Goal: Book appointment/travel/reservation

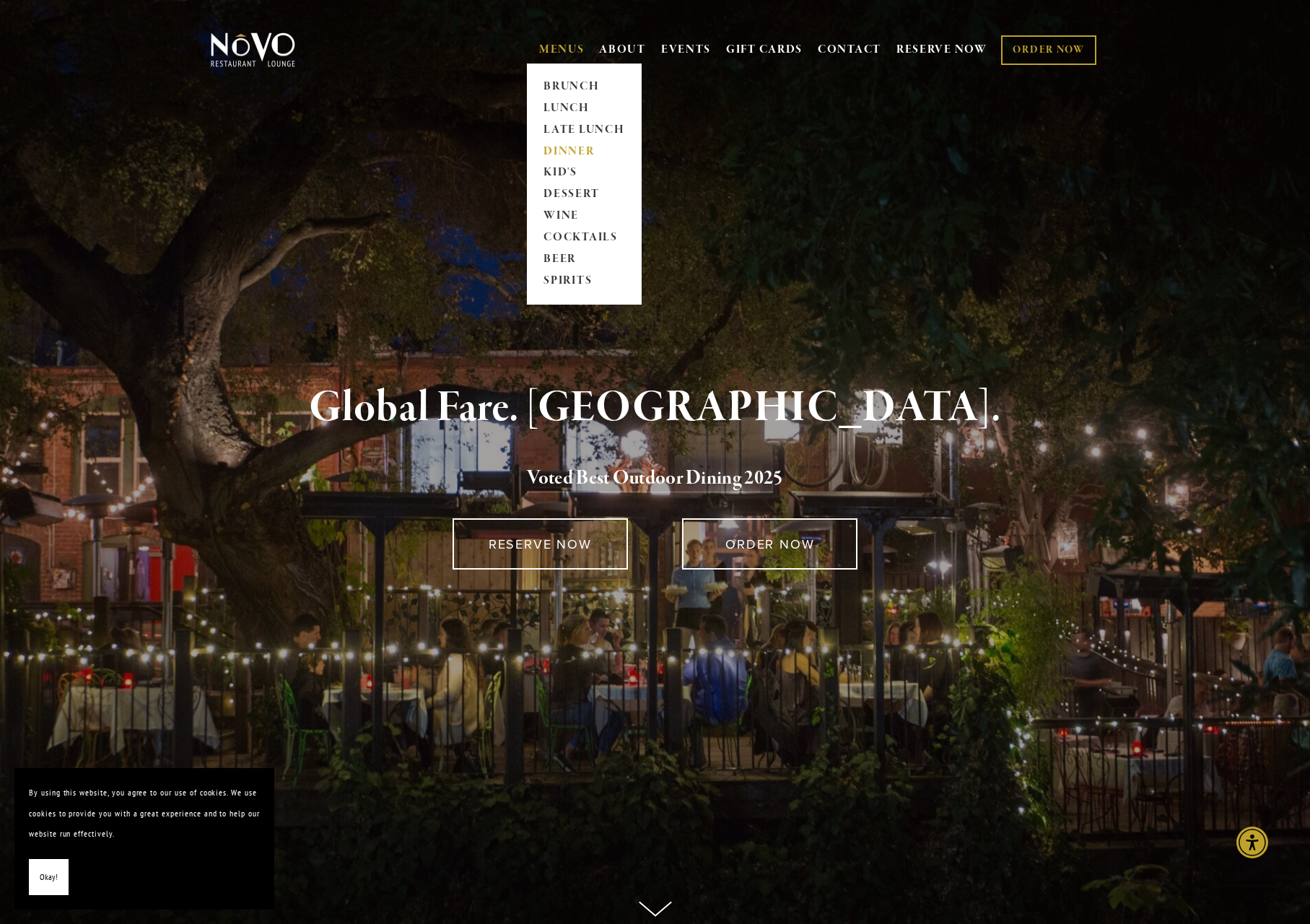
click at [573, 151] on link "DINNER" at bounding box center [584, 151] width 91 height 22
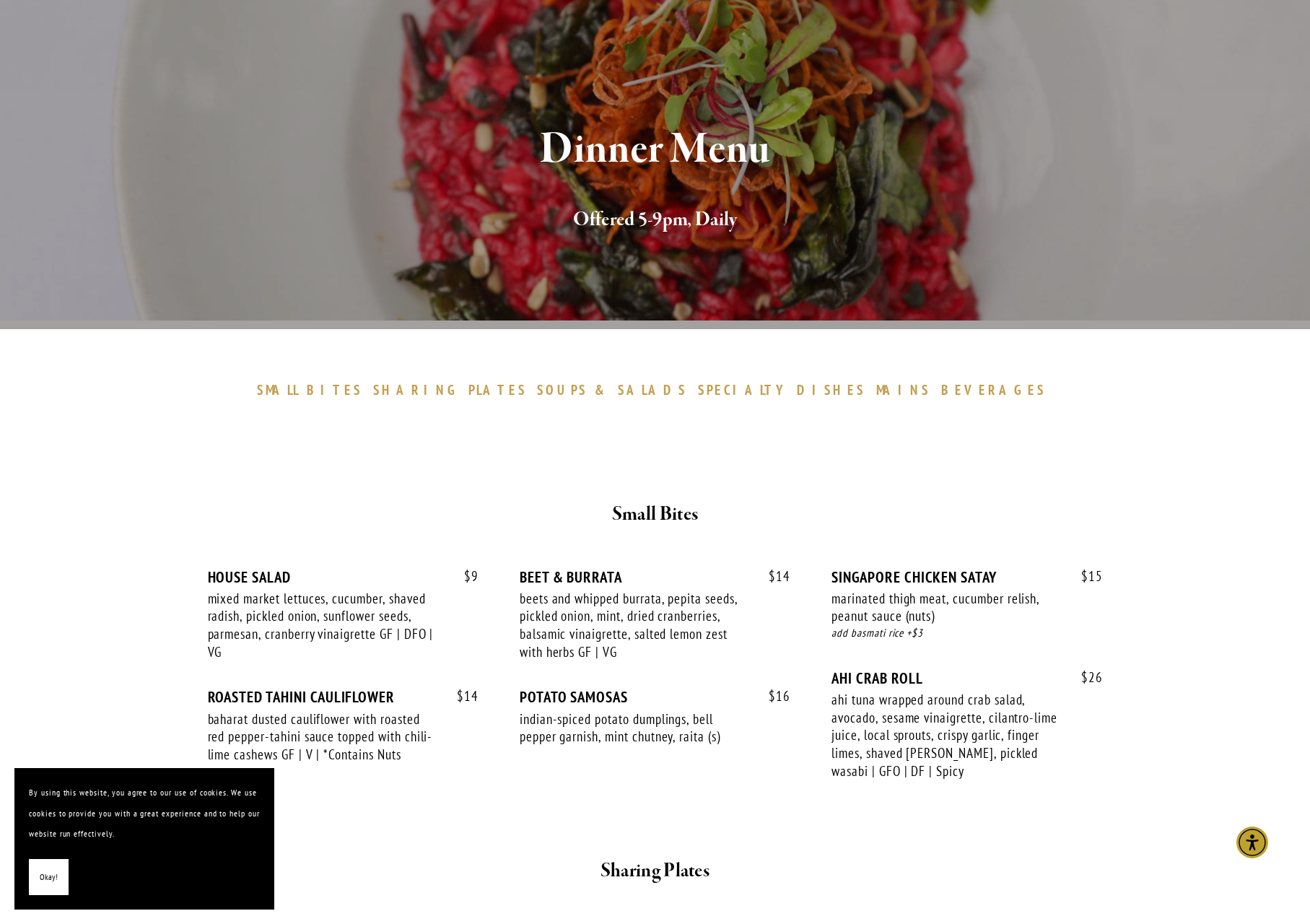
scroll to position [107, 0]
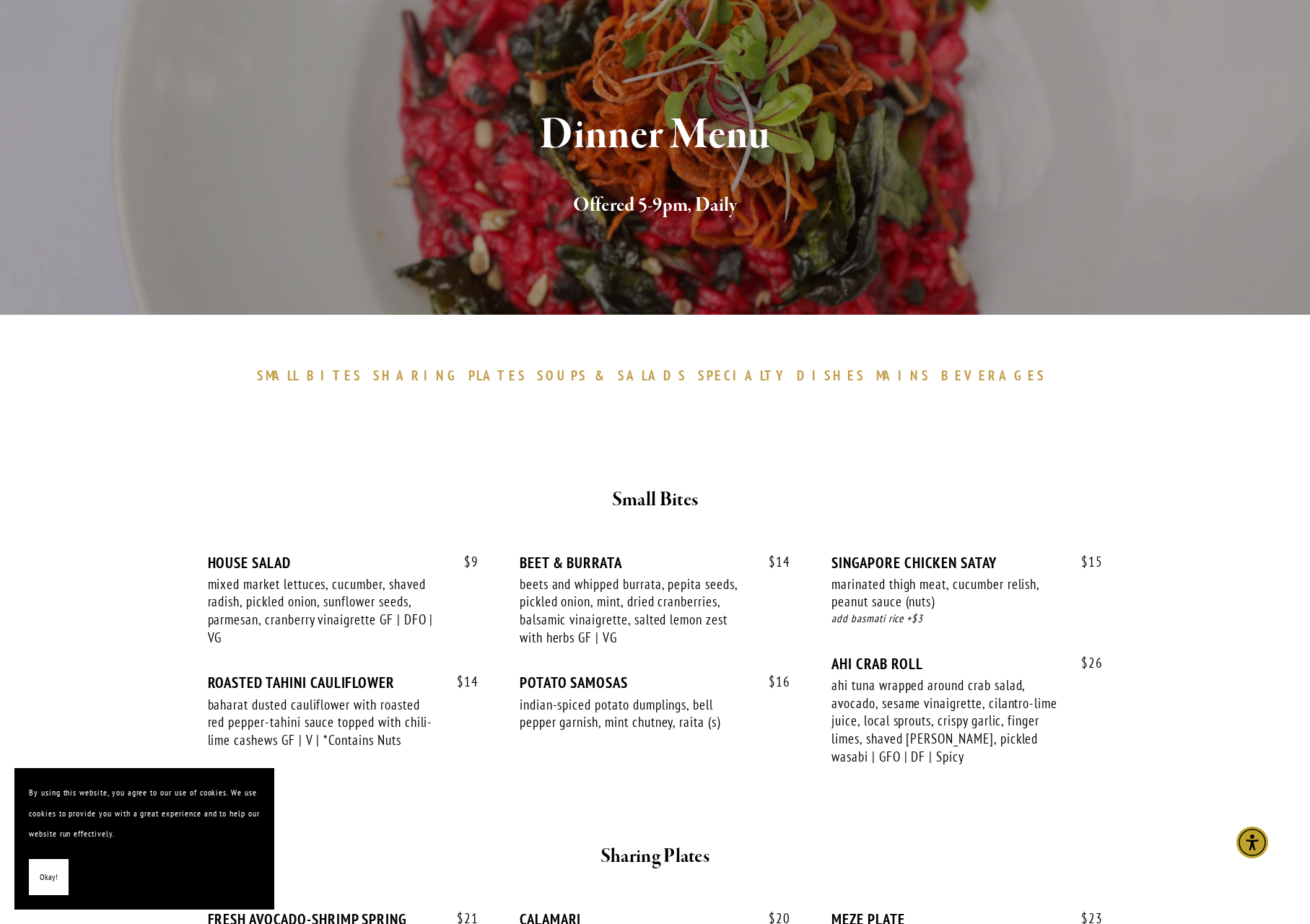
click at [461, 373] on span "SHARING" at bounding box center [417, 375] width 88 height 17
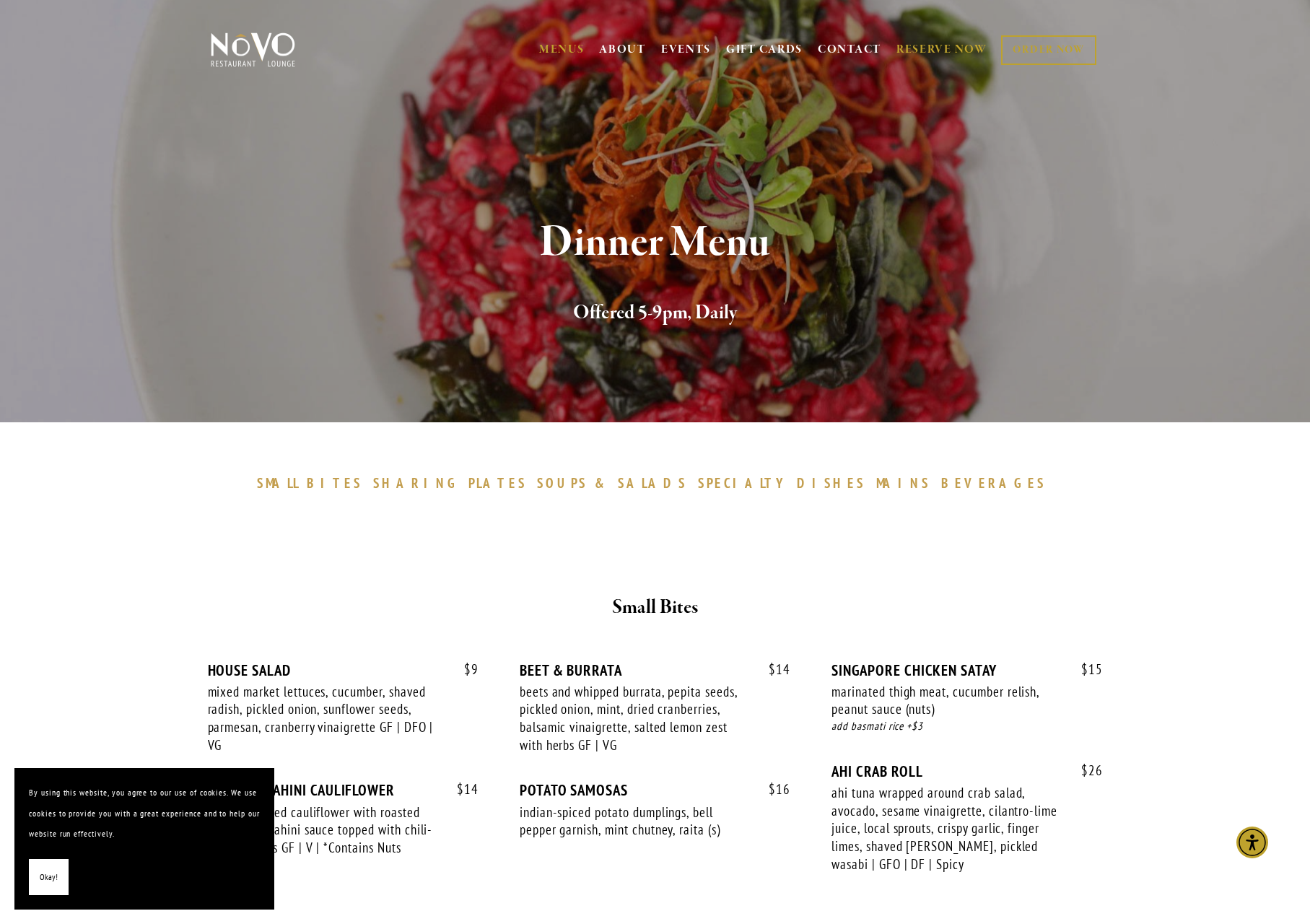
click at [934, 52] on link "RESERVE NOW" at bounding box center [942, 50] width 91 height 28
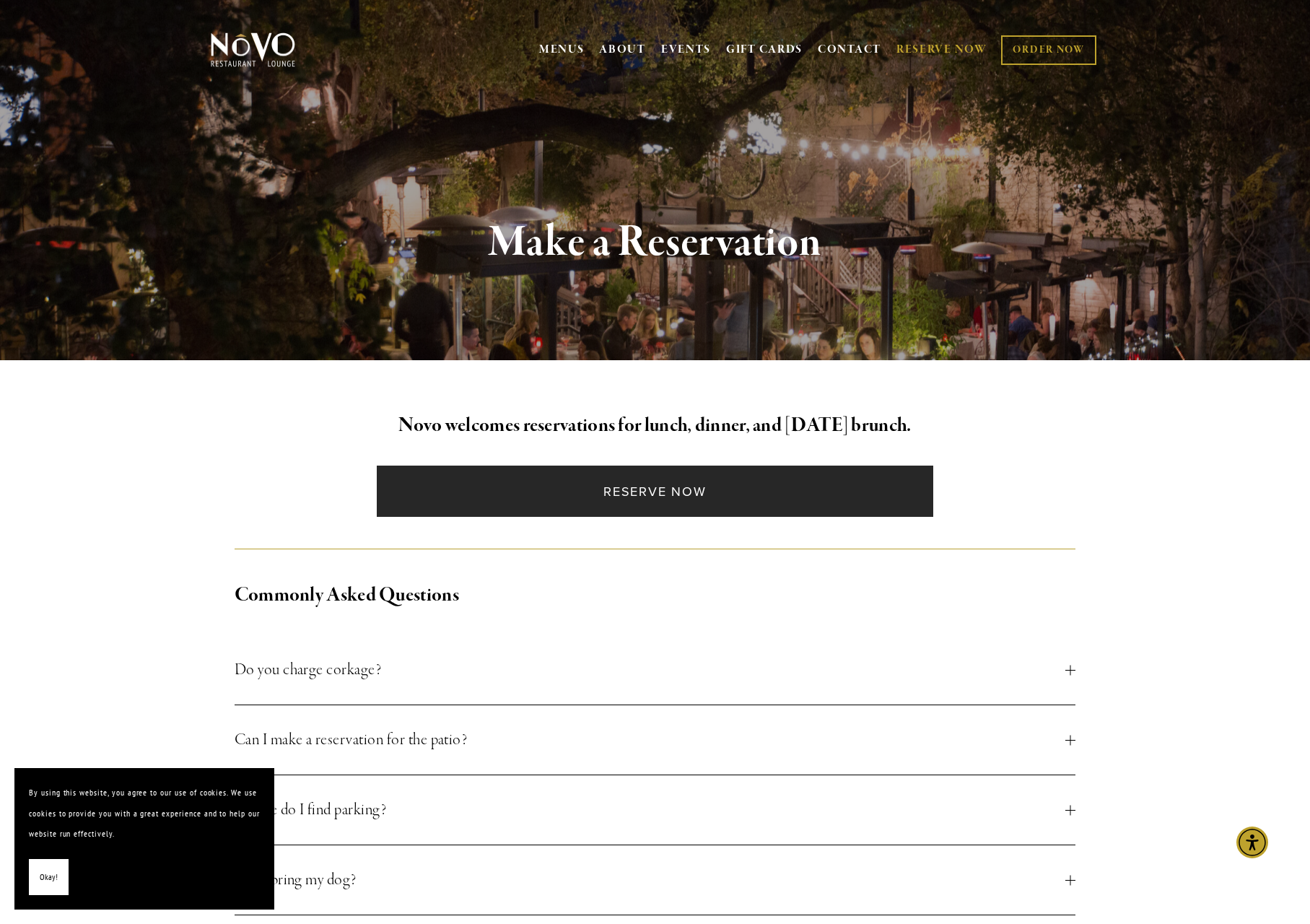
click at [680, 493] on link "Reserve Now" at bounding box center [655, 491] width 556 height 51
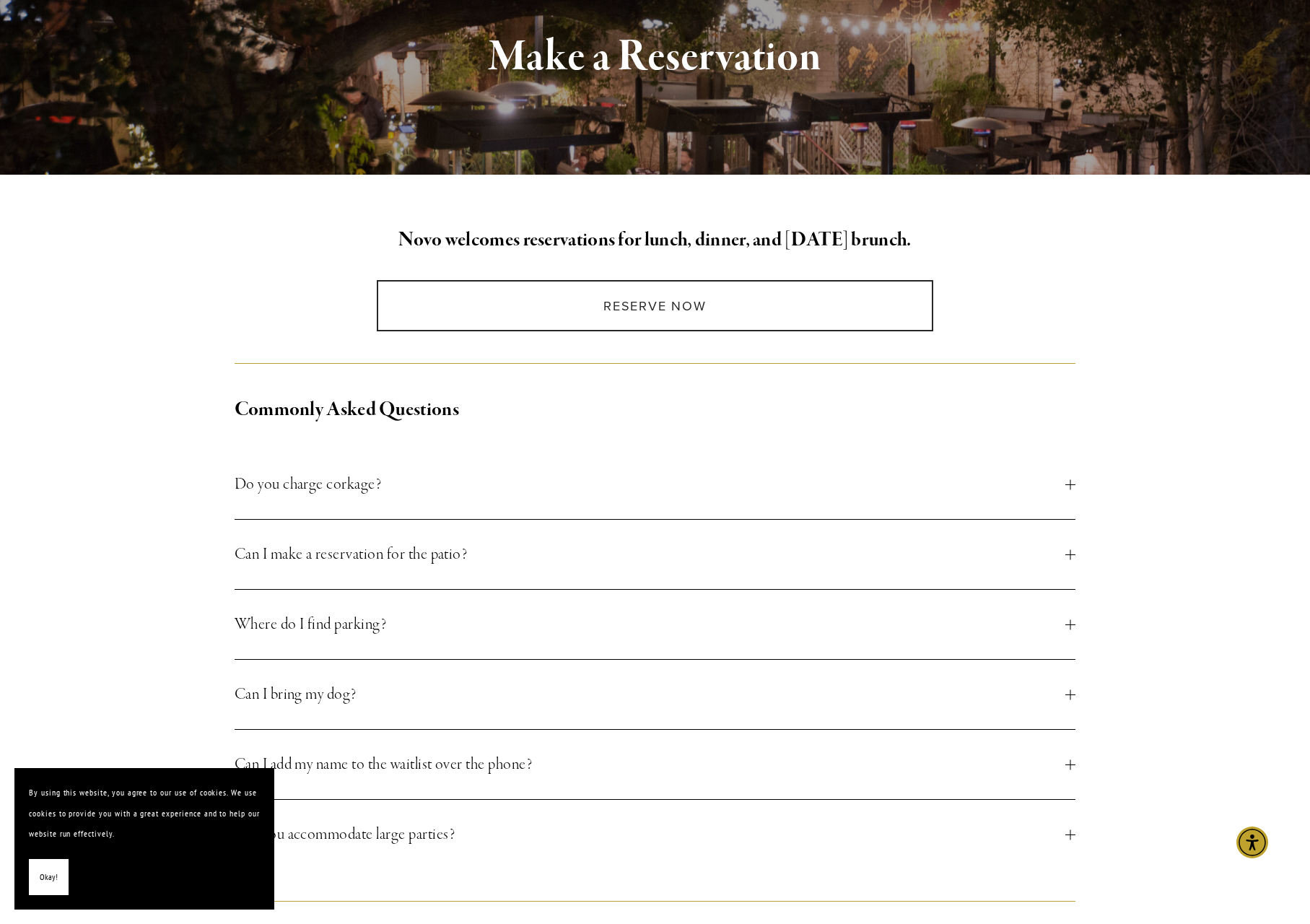
scroll to position [188, 0]
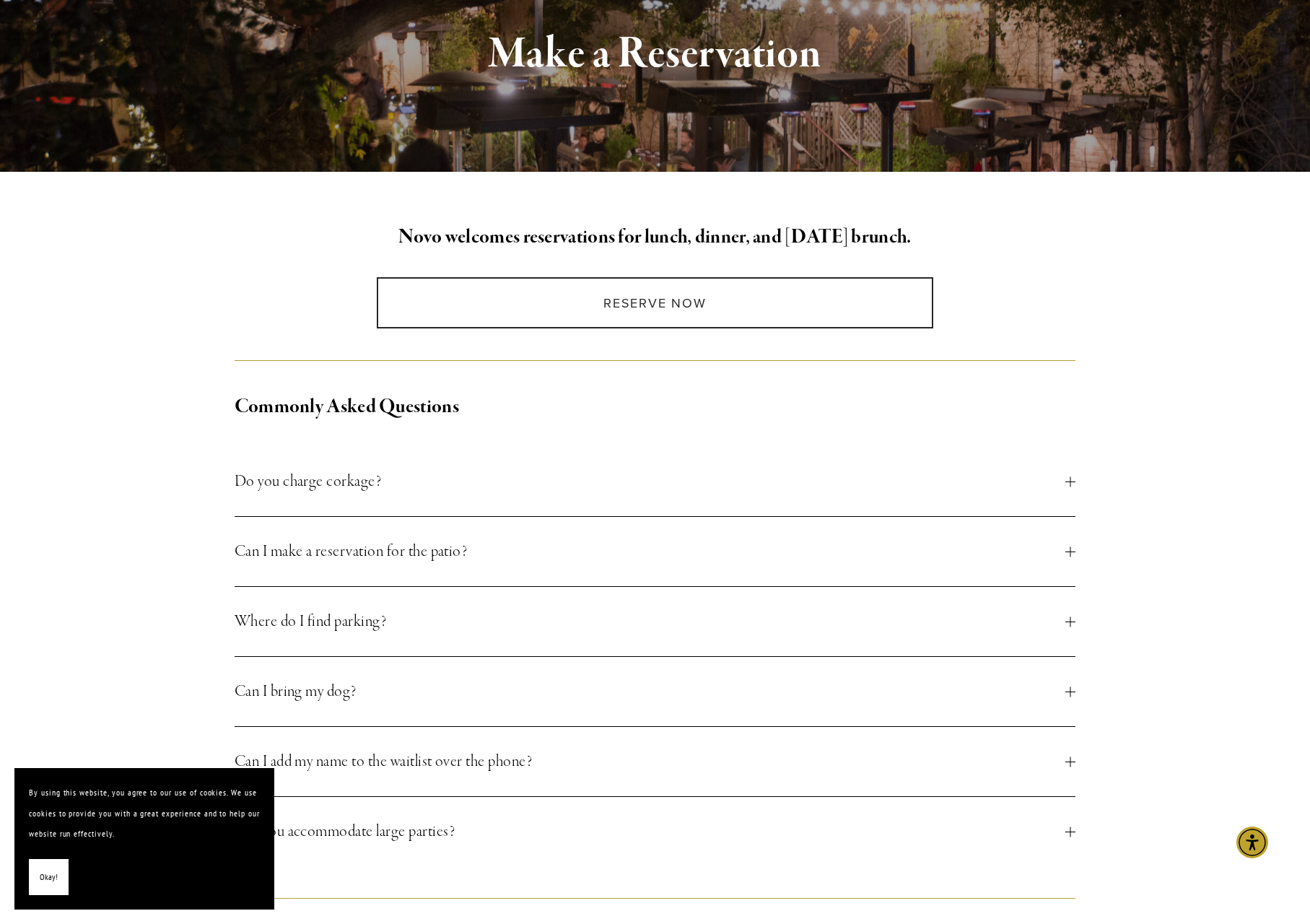
click at [463, 553] on span "Can I make a reservation for the patio?" at bounding box center [650, 551] width 831 height 26
